Goal: Transaction & Acquisition: Purchase product/service

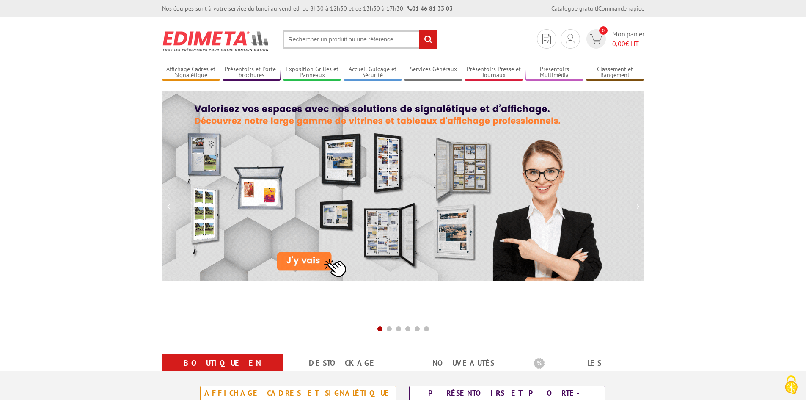
click at [359, 36] on input "text" at bounding box center [360, 39] width 155 height 18
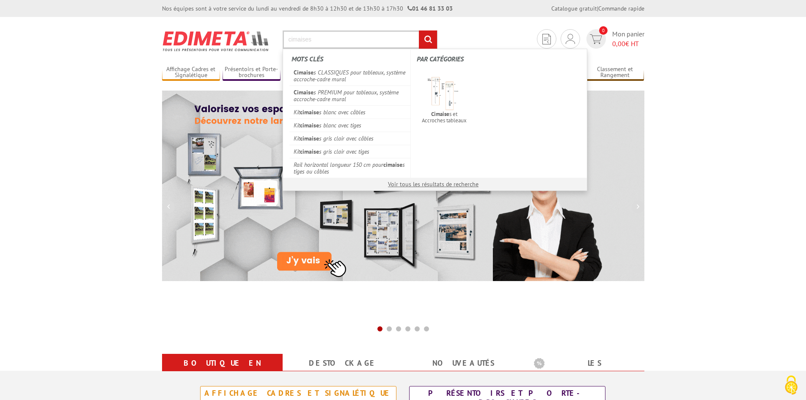
type input "cimaises"
click at [419, 30] on input "rechercher" at bounding box center [428, 39] width 18 height 18
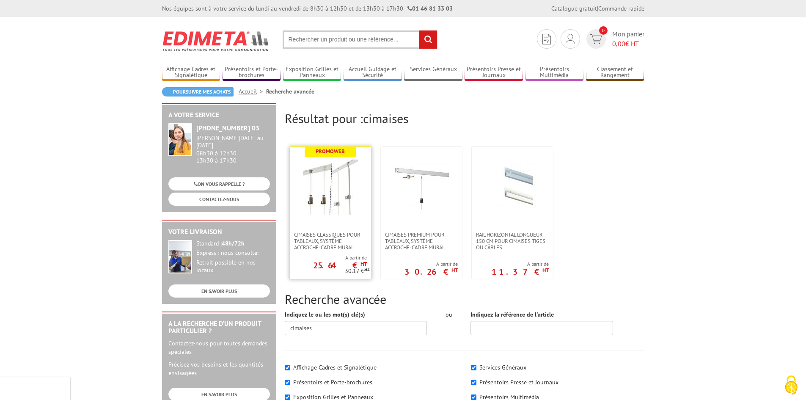
click at [317, 186] on img at bounding box center [330, 187] width 55 height 55
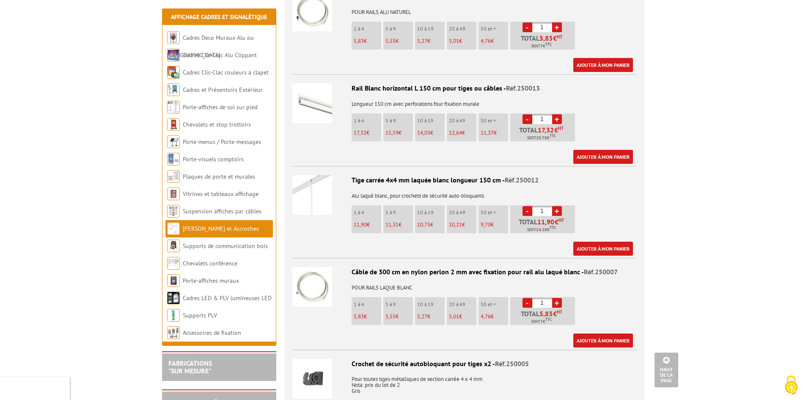
scroll to position [1016, 0]
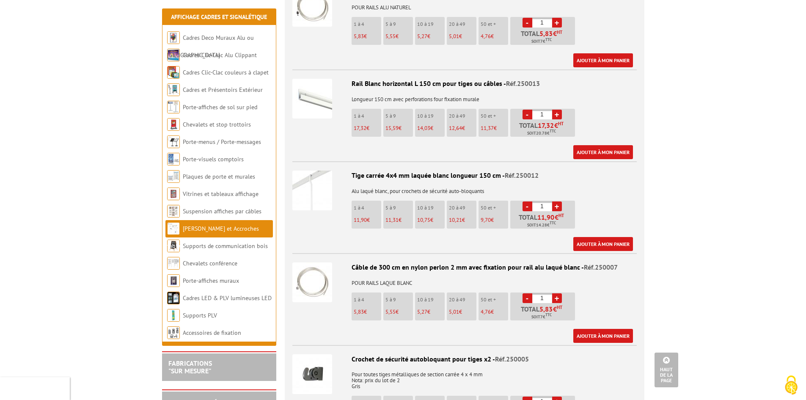
click at [545, 201] on input "1" at bounding box center [542, 206] width 20 height 10
drag, startPoint x: 546, startPoint y: 196, endPoint x: 539, endPoint y: 196, distance: 6.8
click at [539, 201] on input "1" at bounding box center [542, 206] width 20 height 10
type input "20"
click at [685, 187] on body "Nos équipes sont à votre service du lundi au vendredi de 8h30 à 12h30 et de 13h…" at bounding box center [403, 122] width 806 height 2277
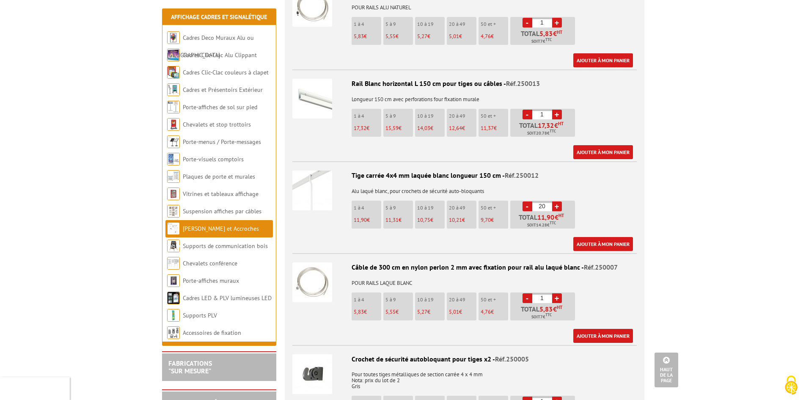
click at [583, 196] on div "Tige carrée 4x4 mm laquée blanc longueur 150 cm - Réf.250012 Alu laqué blanc, p…" at bounding box center [464, 211] width 345 height 80
click at [542, 201] on input "20" at bounding box center [542, 206] width 20 height 10
click at [547, 201] on input "20" at bounding box center [542, 206] width 20 height 10
click at [601, 237] on link "Ajouter à mon panier" at bounding box center [603, 244] width 60 height 14
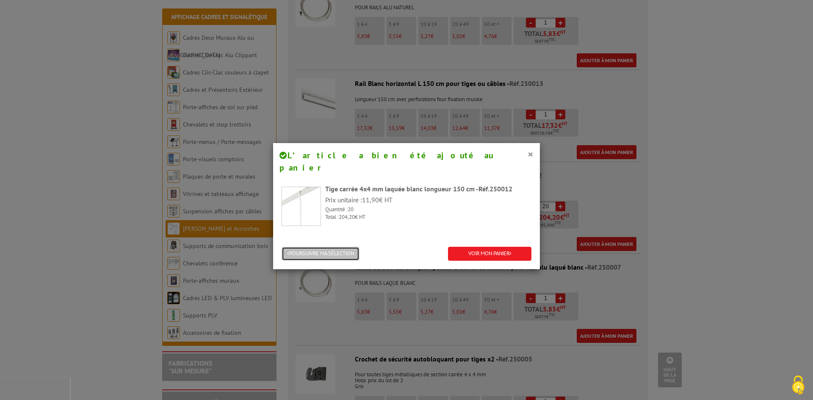
click at [339, 247] on button "POURSUIVRE MA SÉLECTION" at bounding box center [320, 254] width 78 height 14
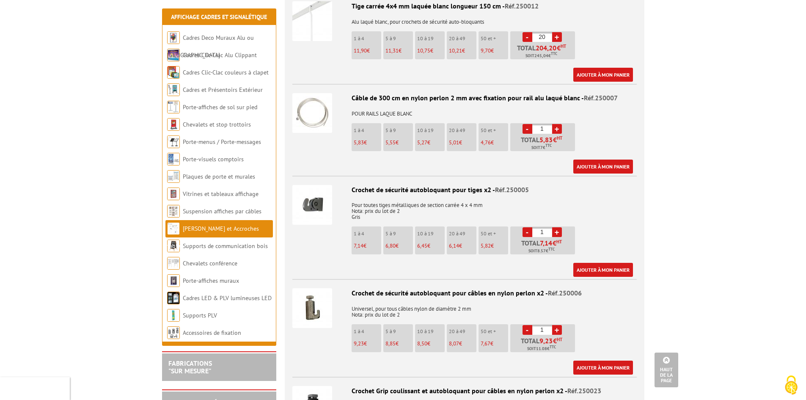
scroll to position [1227, 0]
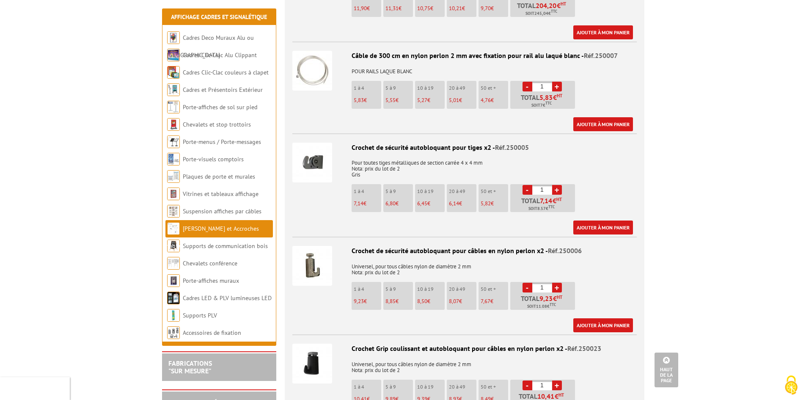
click at [540, 185] on input "1" at bounding box center [542, 190] width 20 height 10
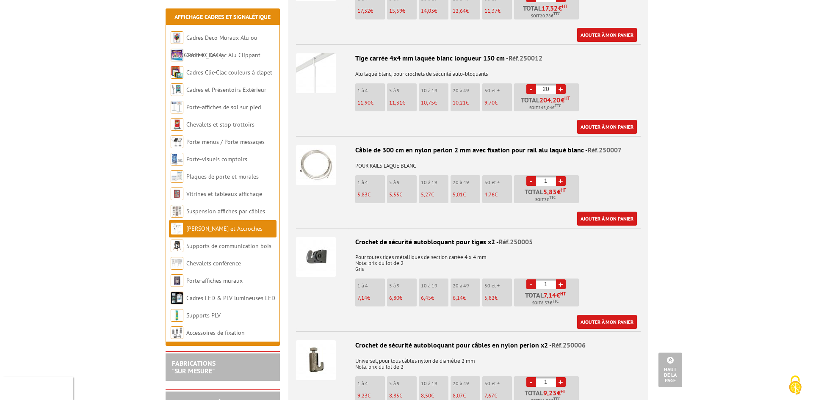
scroll to position [1185, 0]
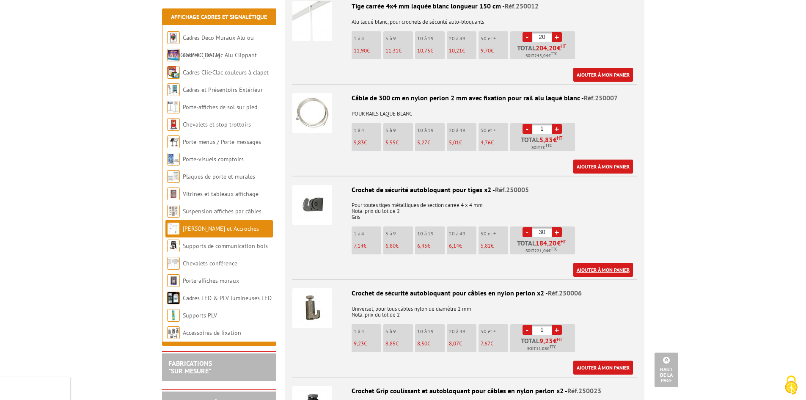
type input "30"
click at [616, 263] on link "Ajouter à mon panier" at bounding box center [603, 270] width 60 height 14
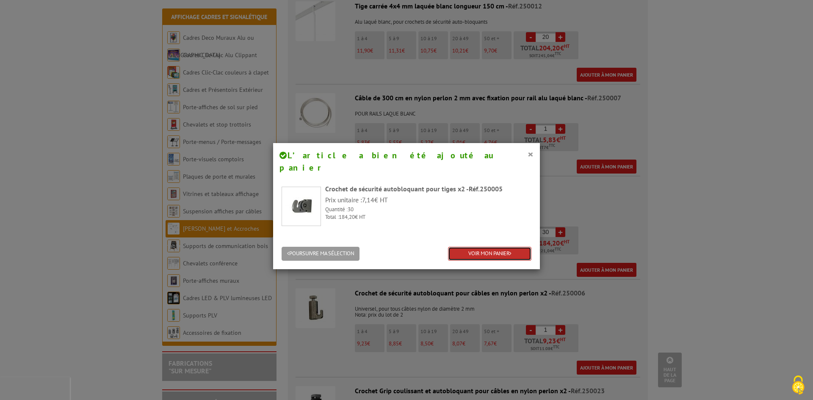
click at [467, 247] on link "VOIR MON PANIER" at bounding box center [489, 254] width 83 height 14
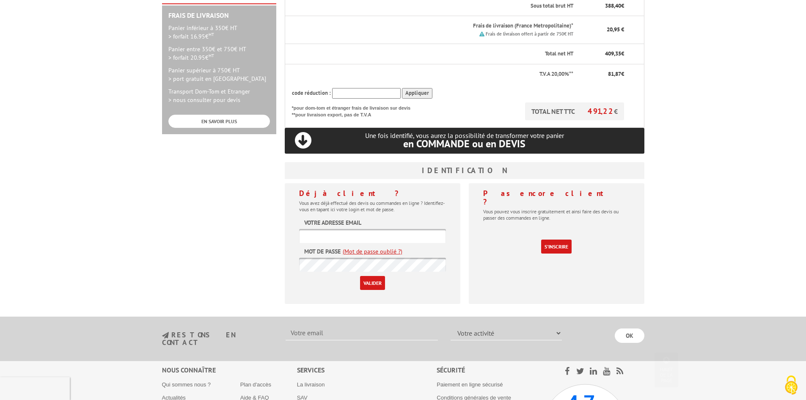
scroll to position [254, 0]
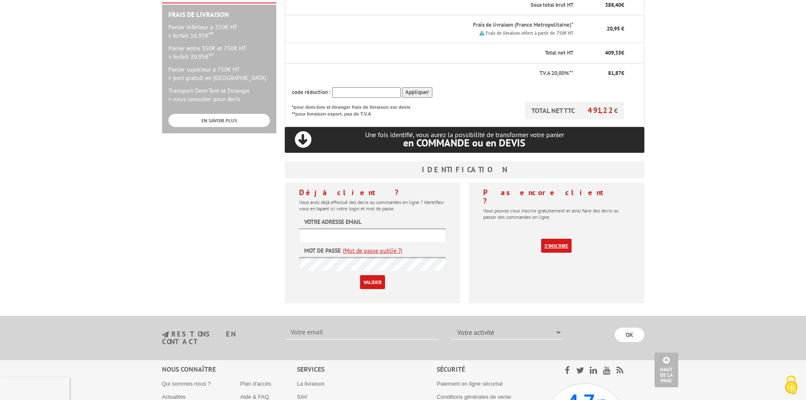
click at [556, 239] on link "S'inscrire" at bounding box center [556, 246] width 30 height 14
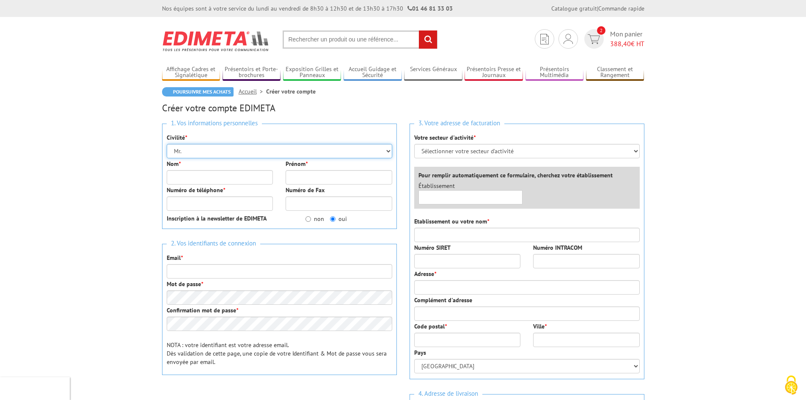
click at [261, 147] on select "Mr. Mme. Mlle." at bounding box center [280, 151] width 226 height 14
click at [226, 172] on input "Nom *" at bounding box center [220, 177] width 107 height 14
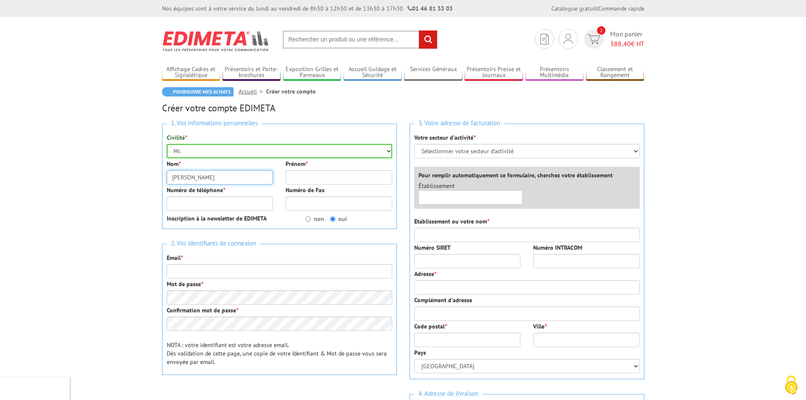
type input "[PERSON_NAME]"
type input "Corentin"
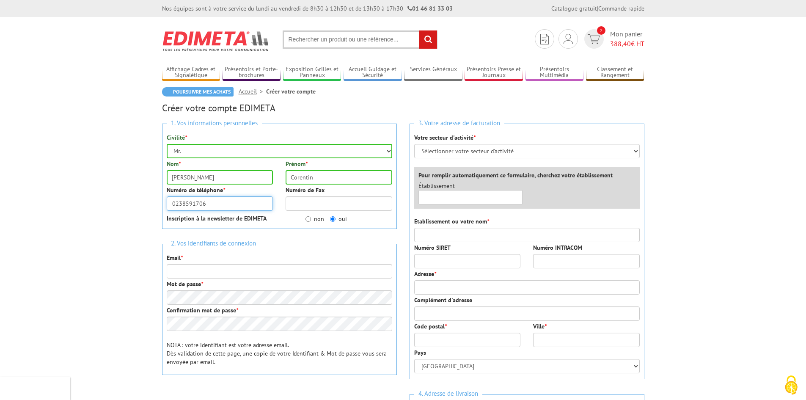
type input "0238591706"
click at [311, 219] on input "non" at bounding box center [309, 219] width 6 height 6
radio input "true"
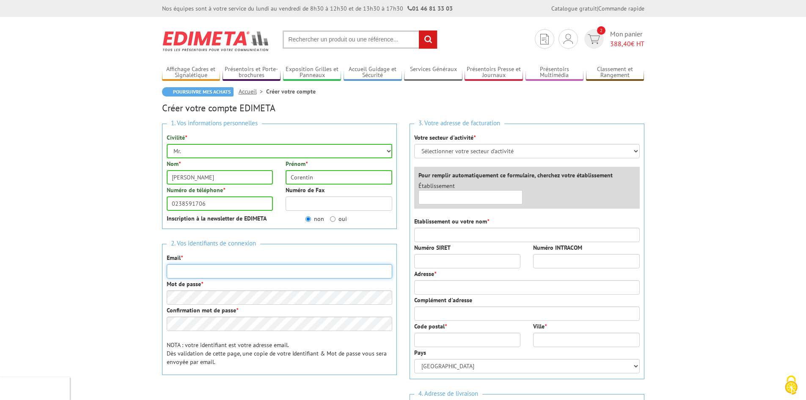
click at [239, 270] on input "Email *" at bounding box center [280, 271] width 226 height 14
type input "[EMAIL_ADDRESS][DOMAIN_NAME]"
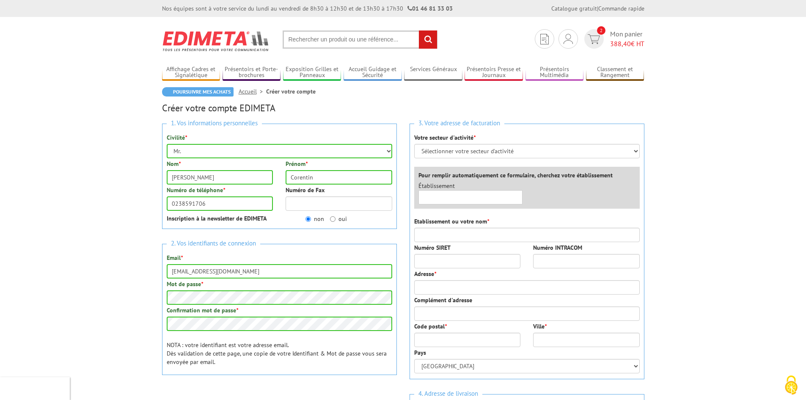
click at [671, 164] on body "Nos équipes sont à votre service du lundi au vendredi de 8h30 à 12h30 et de 13h…" at bounding box center [403, 354] width 806 height 708
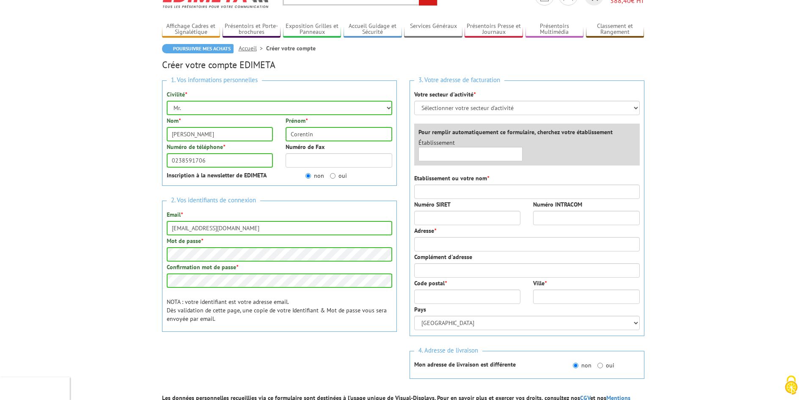
scroll to position [42, 0]
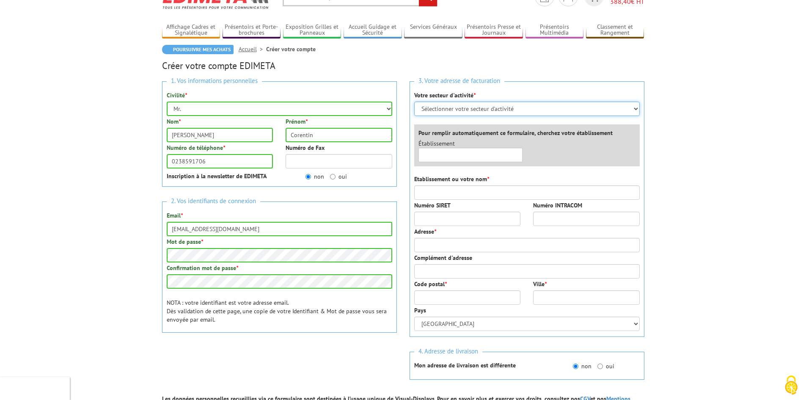
click at [470, 110] on select "Sélectionner votre secteur d'activité Administrations et collectivités Magasins…" at bounding box center [527, 109] width 226 height 14
select select "876"
click at [414, 102] on select "Sélectionner votre secteur d'activité Administrations et collectivités Magasins…" at bounding box center [527, 109] width 226 height 14
click at [687, 157] on body "Nos équipes sont à votre service du lundi au vendredi de 8h30 à 12h30 et de 13h…" at bounding box center [403, 352] width 806 height 788
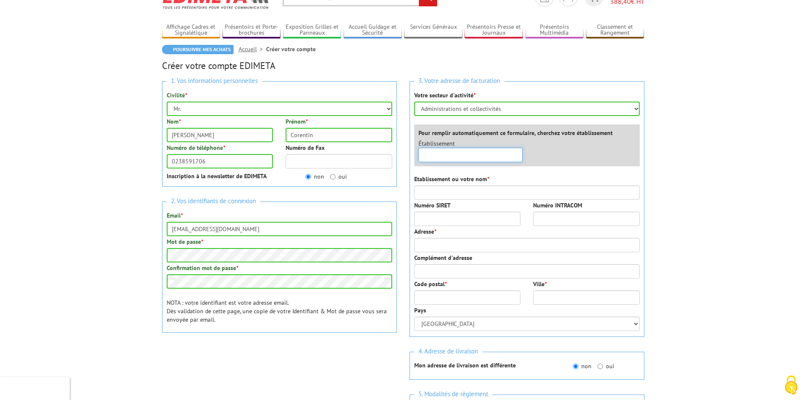
click at [486, 151] on input "text" at bounding box center [471, 155] width 105 height 14
drag, startPoint x: 483, startPoint y: 156, endPoint x: 332, endPoint y: 156, distance: 151.1
click at [332, 156] on div "1. Vos informations personnelles Civilité * Mr. Mme. Mlle. Nom * [PERSON_NAME] …" at bounding box center [403, 275] width 495 height 400
drag, startPoint x: 467, startPoint y: 155, endPoint x: 380, endPoint y: 158, distance: 86.4
click at [380, 158] on div "1. Vos informations personnelles Civilité * Mr. Mme. Mlle. Nom * Poirier Prénom…" at bounding box center [403, 275] width 495 height 400
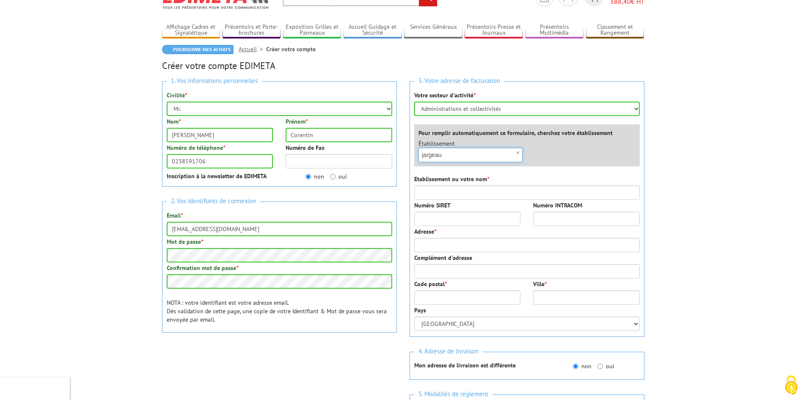
type input "c"
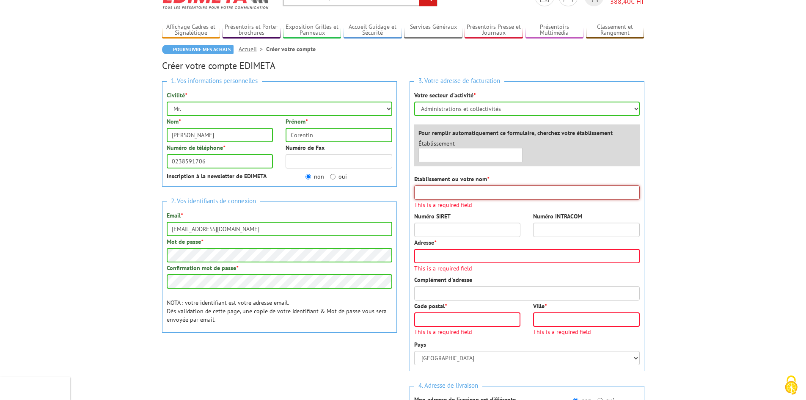
click at [430, 189] on input "Etablissement ou votre nom *" at bounding box center [527, 192] width 226 height 14
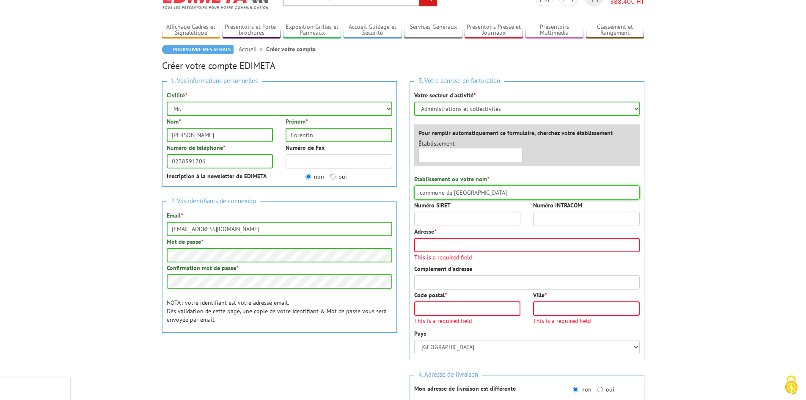
type input "commune de [GEOGRAPHIC_DATA]"
click at [460, 216] on input "Numéro SIRET" at bounding box center [467, 219] width 107 height 14
click at [512, 248] on input "Adresse *" at bounding box center [527, 245] width 226 height 14
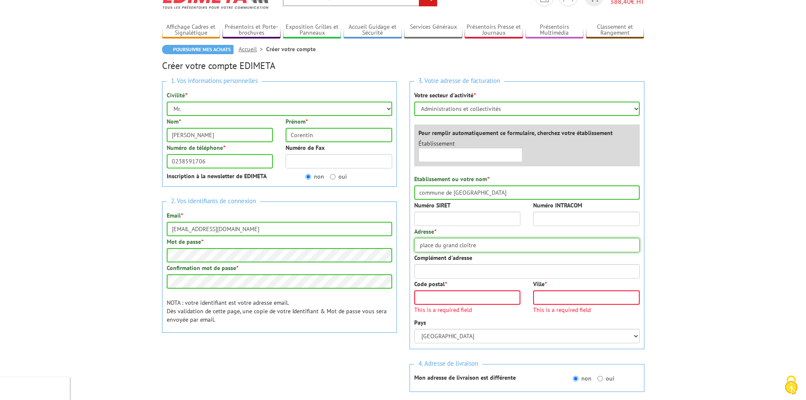
type input "place du grand cloître"
click at [482, 297] on input "Code postal *" at bounding box center [467, 297] width 107 height 14
type input "45150"
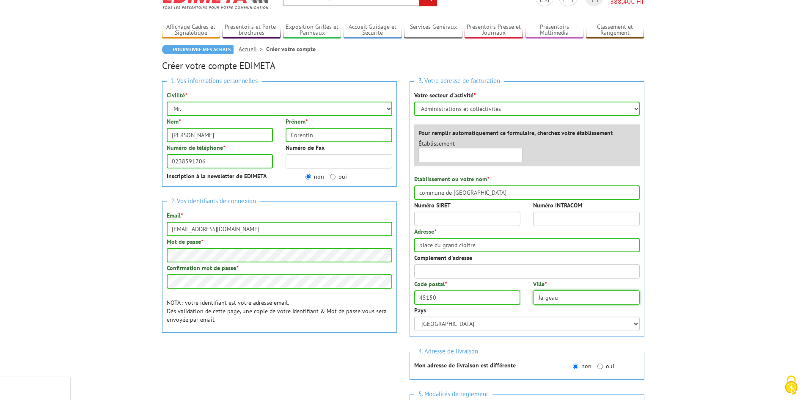
type input "Jargeau"
click at [702, 284] on body "Nos équipes sont à votre service du lundi au vendredi de 8h30 à 12h30 et de 13h…" at bounding box center [403, 352] width 806 height 788
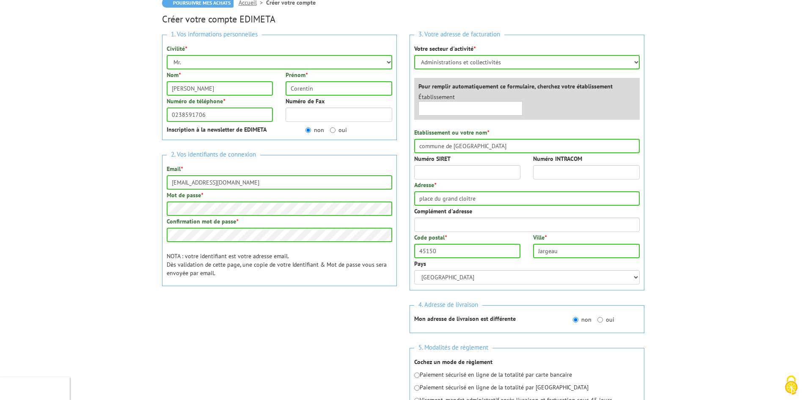
scroll to position [127, 0]
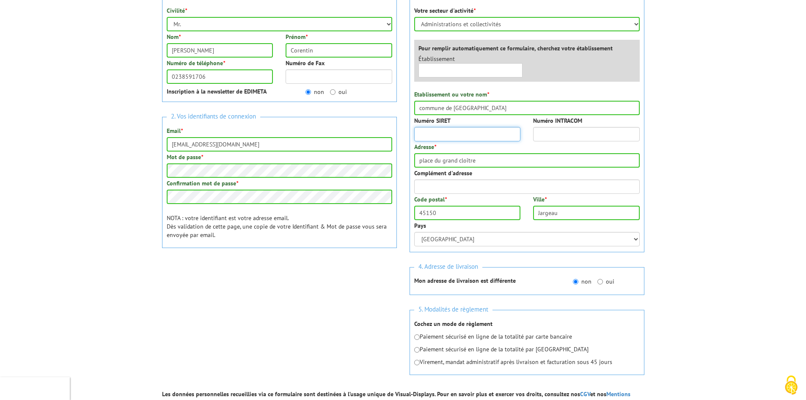
click at [430, 135] on input "Numéro SIRET" at bounding box center [467, 134] width 107 height 14
type input "21450173600018"
click at [594, 132] on input "Numéro INTRACOM" at bounding box center [586, 134] width 107 height 14
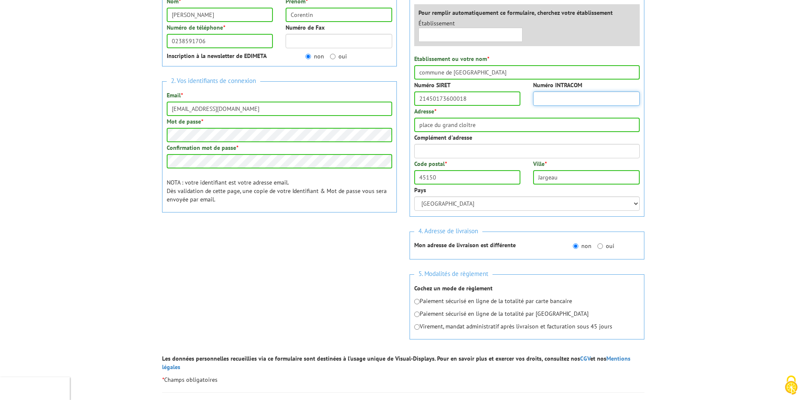
scroll to position [212, 0]
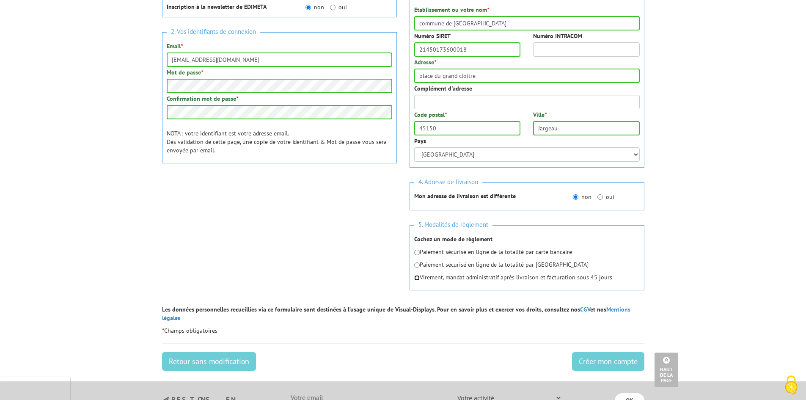
click at [416, 279] on input "radio" at bounding box center [417, 278] width 6 height 6
radio input "true"
click at [605, 352] on input "Créer mon compte" at bounding box center [608, 361] width 72 height 19
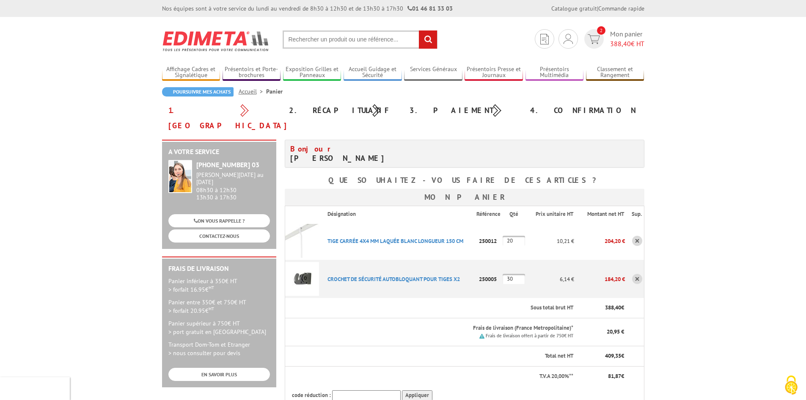
click at [746, 181] on body "Nos équipes sont à votre service du [DATE] au [DATE] de 8h30 à 12h30 et de 13h3…" at bounding box center [403, 381] width 806 height 763
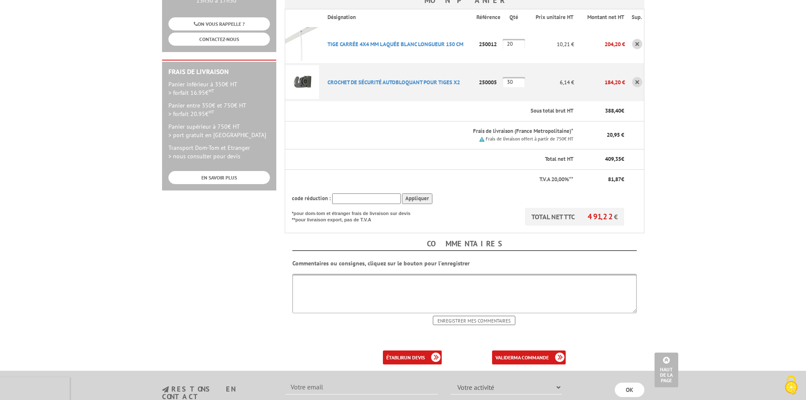
scroll to position [212, 0]
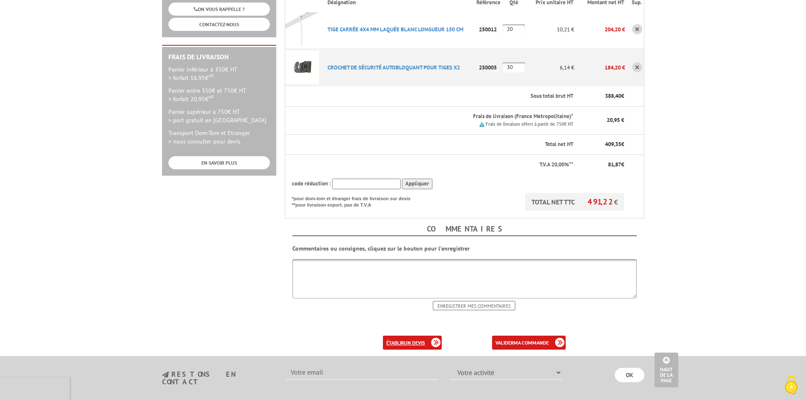
click at [406, 339] on b "un devis" at bounding box center [414, 342] width 21 height 6
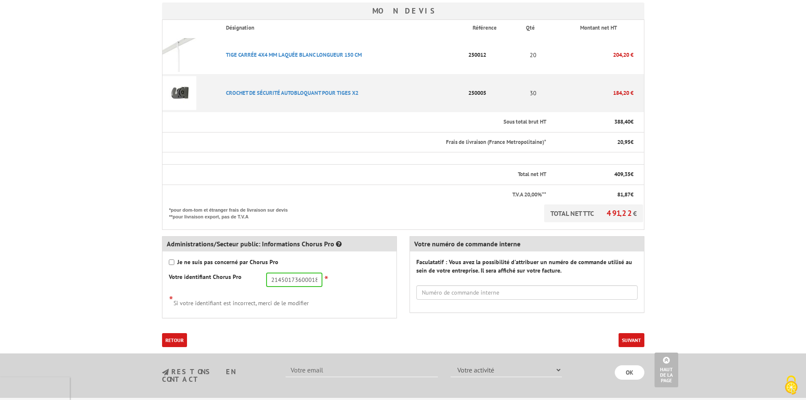
scroll to position [254, 0]
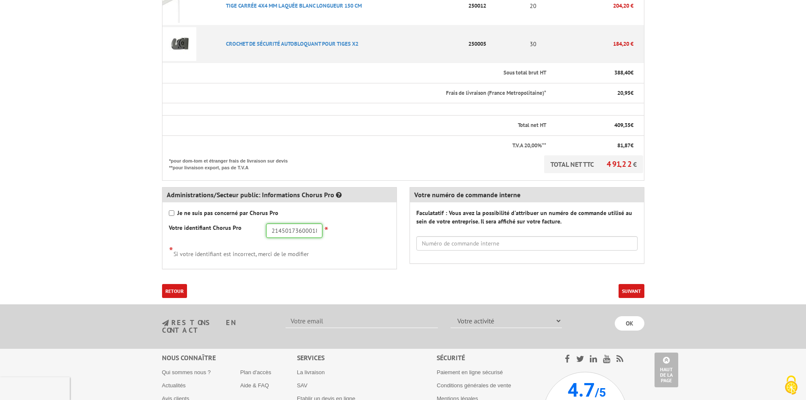
click at [288, 233] on input "21450173600018" at bounding box center [294, 230] width 56 height 14
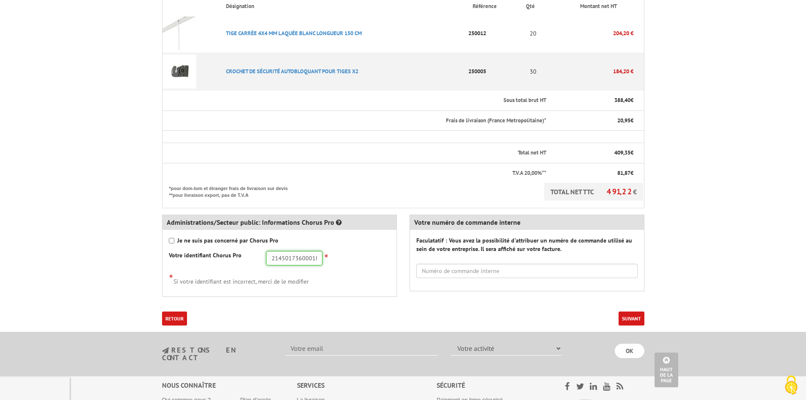
scroll to position [212, 0]
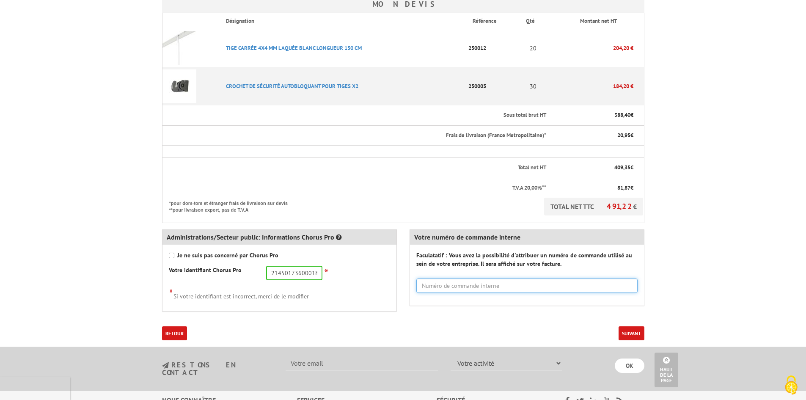
click at [498, 281] on input "text" at bounding box center [526, 285] width 221 height 14
click at [703, 258] on body "Nos équipes sont à votre service du lundi au vendredi de 8h30 à 12h30 et de 13h…" at bounding box center [403, 164] width 806 height 753
click at [626, 332] on button "Suivant" at bounding box center [632, 333] width 26 height 14
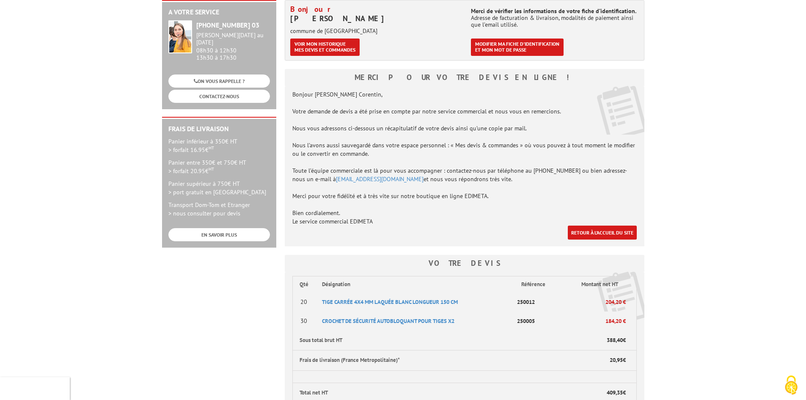
scroll to position [127, 0]
